Goal: Navigation & Orientation: Understand site structure

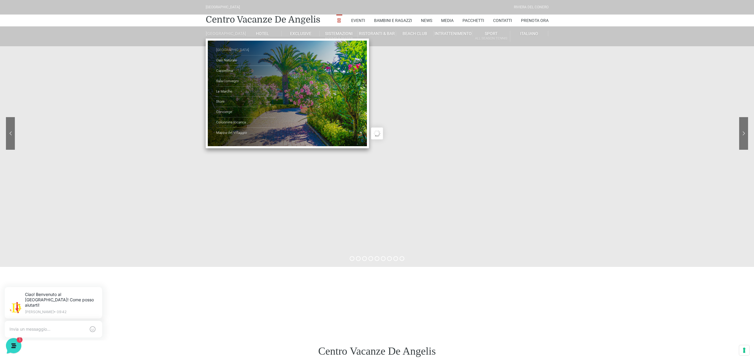
click at [237, 51] on link "[GEOGRAPHIC_DATA]" at bounding box center [245, 50] width 59 height 10
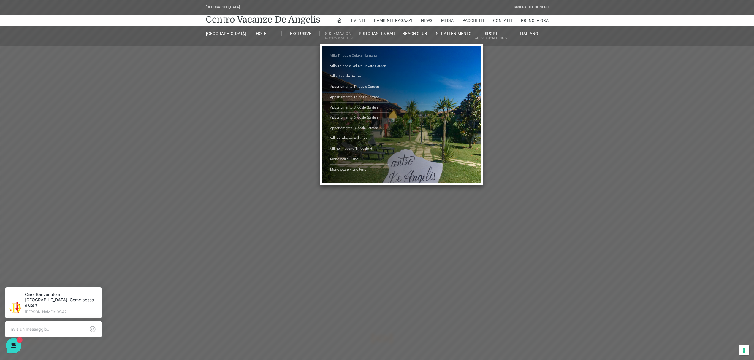
click at [360, 52] on link "Villa Trilocale Deluxe Numana" at bounding box center [359, 56] width 59 height 10
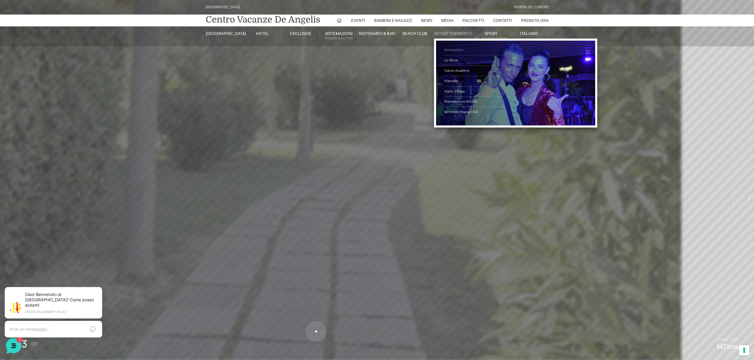
click at [450, 49] on link "Animazione" at bounding box center [473, 50] width 59 height 10
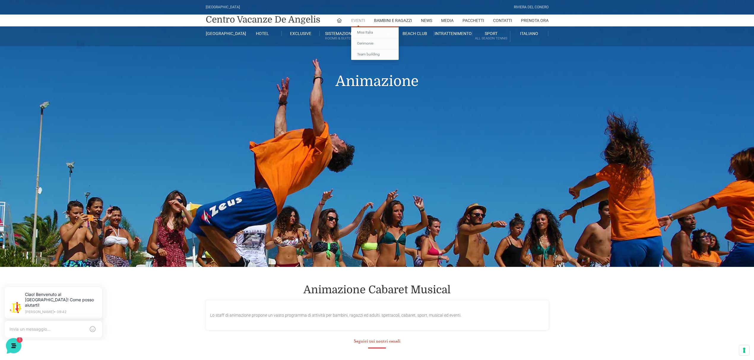
click at [355, 24] on link "Eventi" at bounding box center [358, 21] width 14 height 12
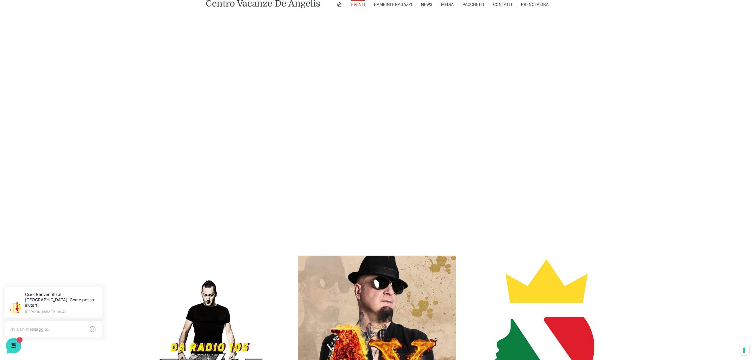
scroll to position [1108, 0]
